Goal: Transaction & Acquisition: Purchase product/service

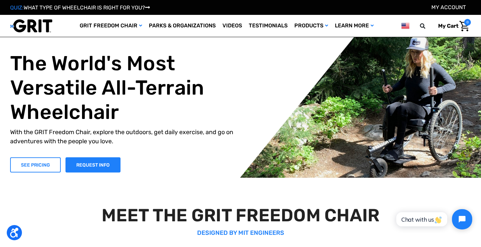
click at [53, 159] on link "SEE PRICING" at bounding box center [35, 164] width 51 height 15
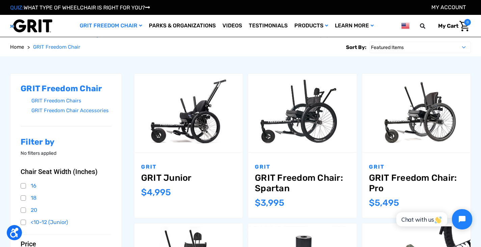
scroll to position [101, 0]
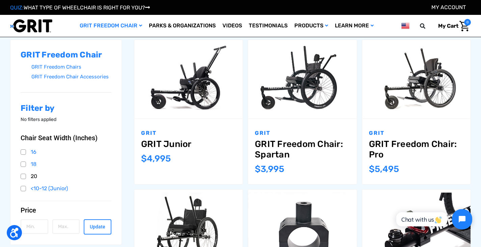
click at [31, 174] on link "20" at bounding box center [66, 176] width 91 height 10
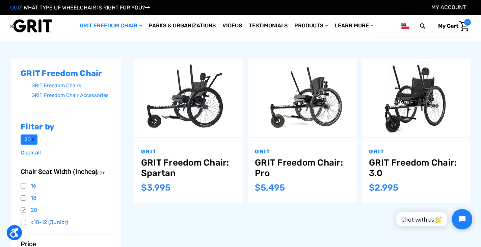
scroll to position [67, 0]
